Goal: Task Accomplishment & Management: Use online tool/utility

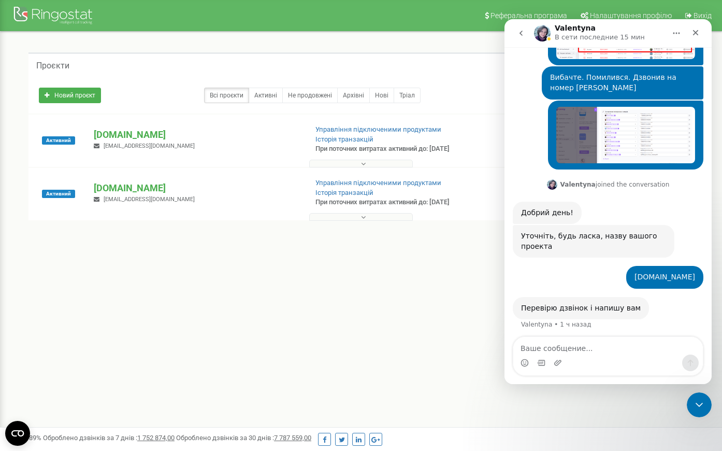
scroll to position [316, 0]
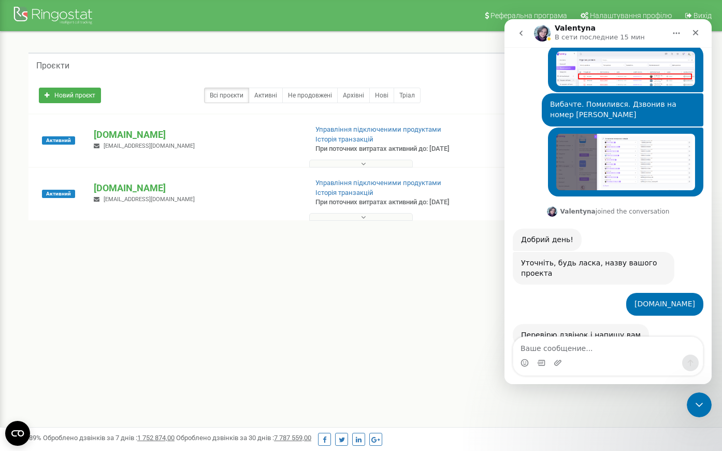
click at [542, 293] on div "[DOMAIN_NAME] • 1 ч назад" at bounding box center [608, 308] width 191 height 31
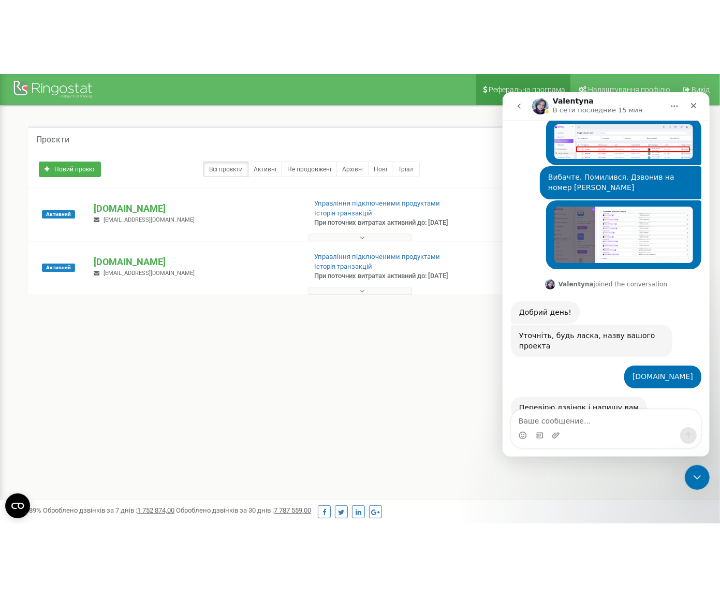
scroll to position [316, 0]
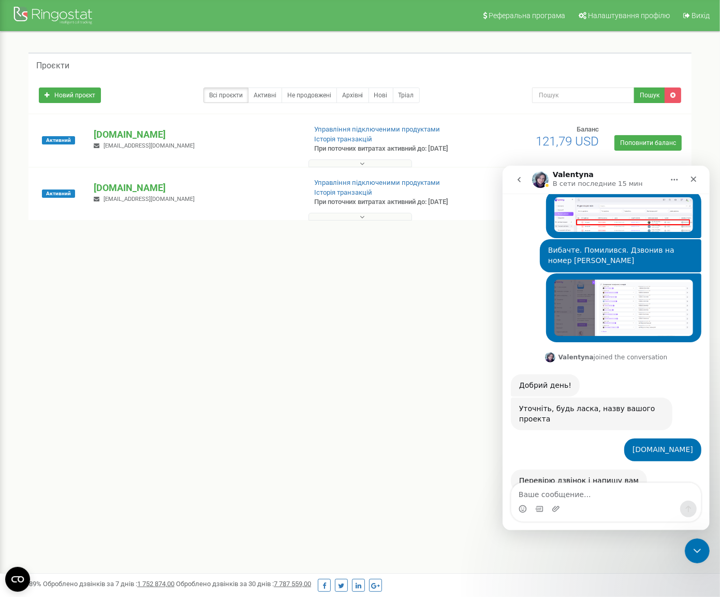
click at [355, 352] on div "Реферальна програма Налаштування профілю Вихід Проєкти Новий проєкт Всі проєкти…" at bounding box center [360, 310] width 720 height 621
click at [115, 136] on p "[DOMAIN_NAME]" at bounding box center [196, 134] width 204 height 13
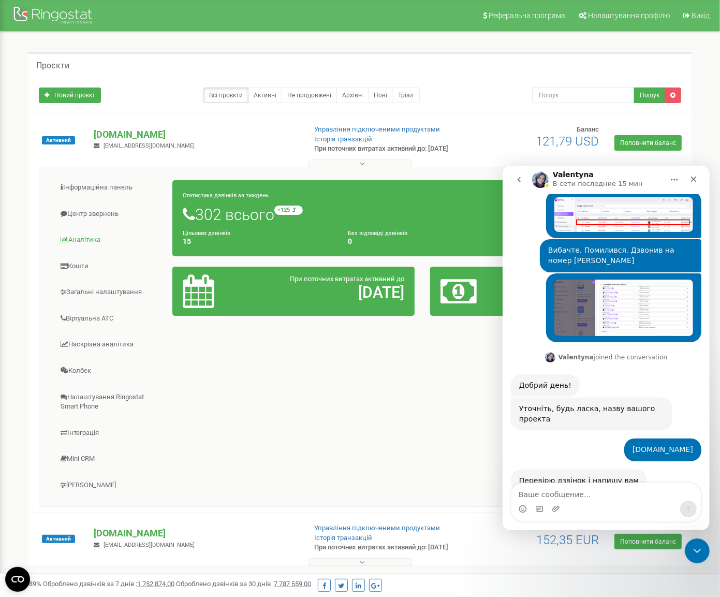
scroll to position [45, 0]
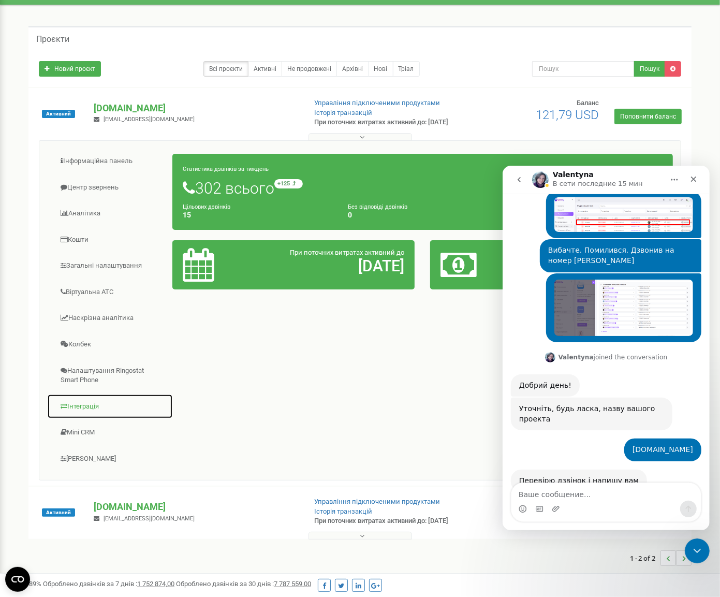
click at [86, 399] on link "Інтеграція" at bounding box center [110, 406] width 126 height 25
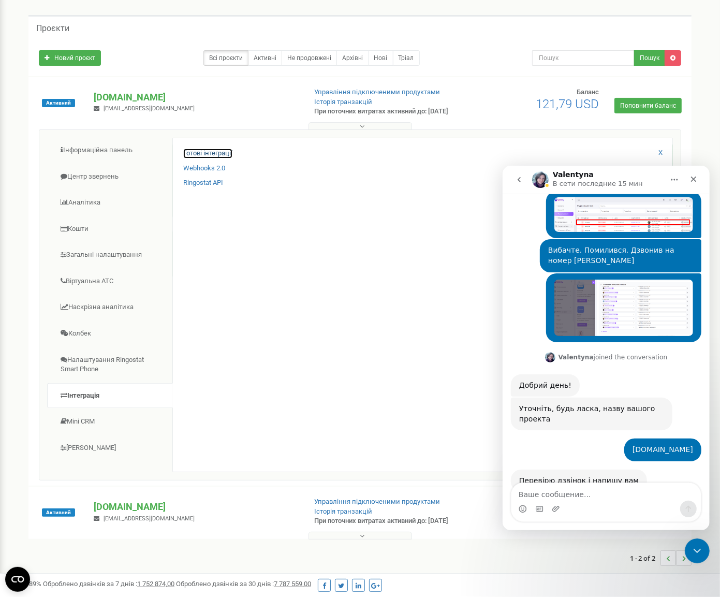
click at [215, 153] on link "Готові інтеграції" at bounding box center [207, 154] width 49 height 10
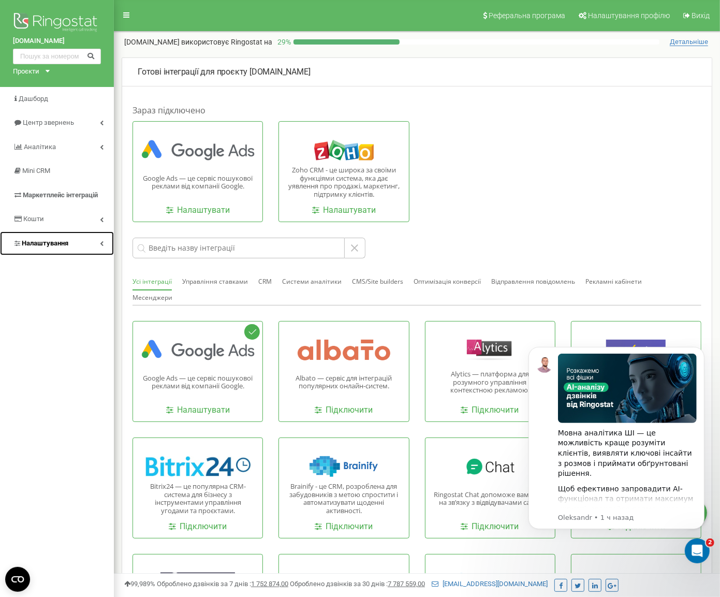
click at [55, 244] on span "Налаштування" at bounding box center [45, 243] width 47 height 8
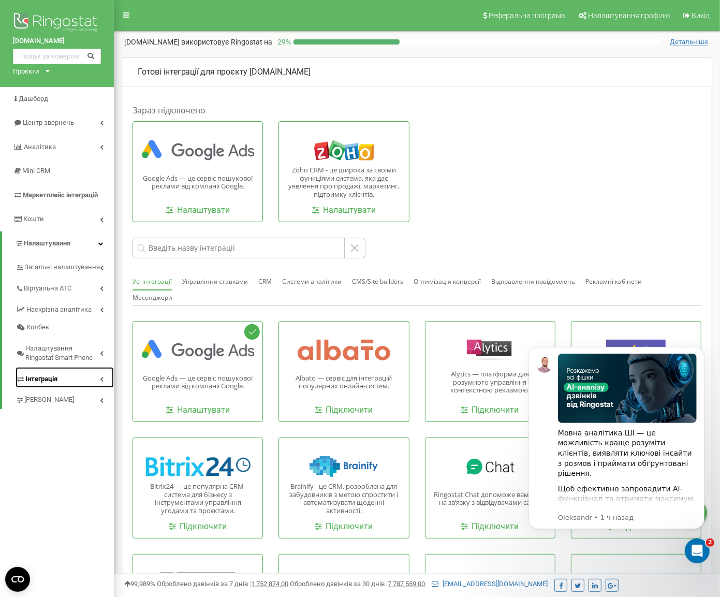
click at [43, 375] on span "Інтеграція" at bounding box center [41, 379] width 32 height 10
click at [40, 395] on link "Webhooks 2.0" at bounding box center [70, 397] width 88 height 12
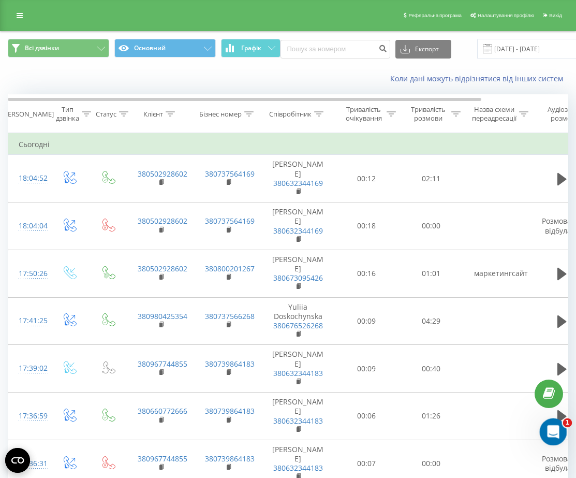
click at [558, 438] on div "Открыть службу сообщений Intercom" at bounding box center [552, 430] width 34 height 34
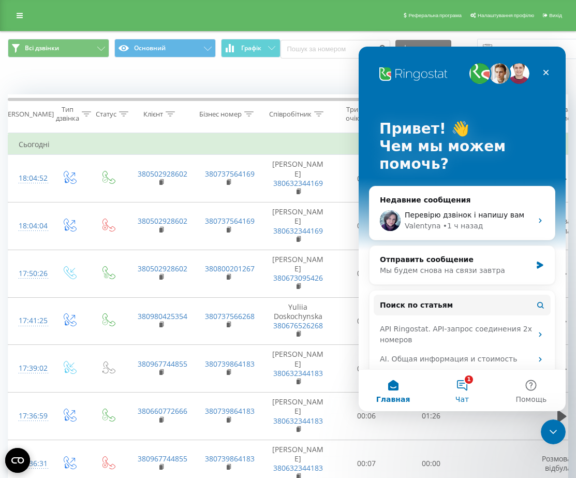
click at [462, 387] on button "1 Чат" at bounding box center [462, 390] width 69 height 41
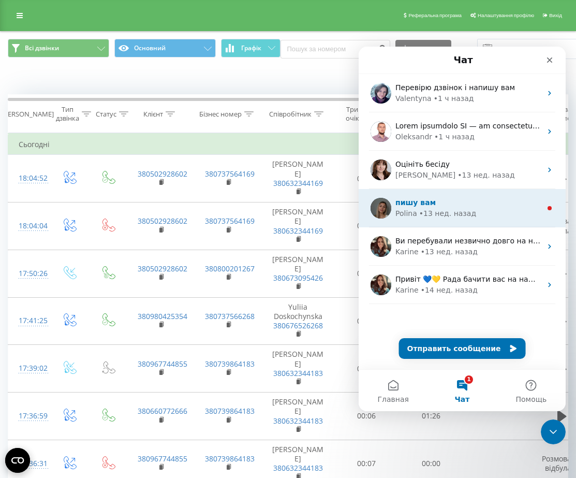
click at [432, 211] on div "• 13 нед. назад" at bounding box center [447, 213] width 57 height 11
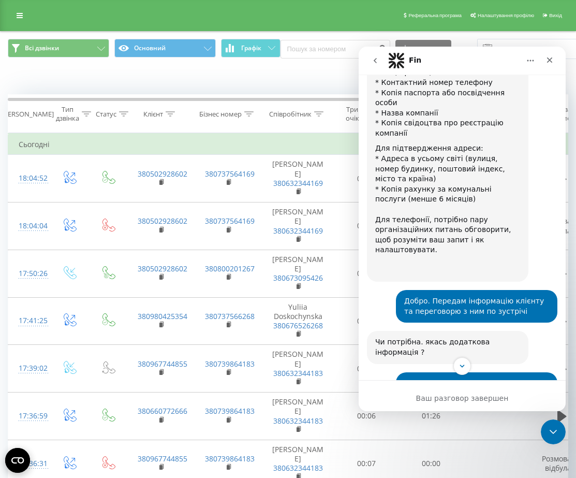
scroll to position [1030, 0]
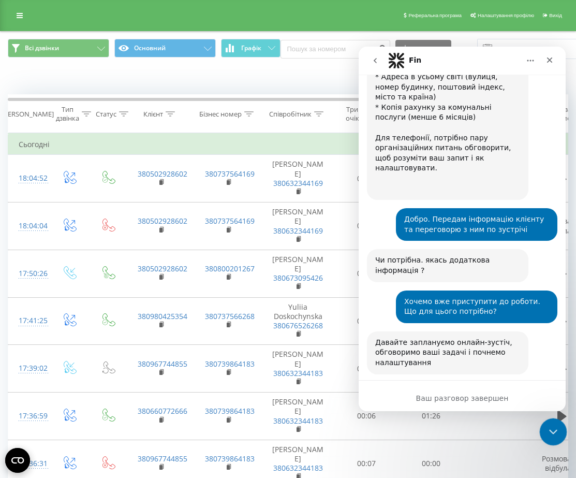
click at [555, 431] on icon "Закрыть службу сообщений Intercom" at bounding box center [552, 430] width 12 height 12
